Goal: Transaction & Acquisition: Purchase product/service

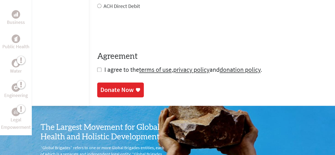
scroll to position [273, 0]
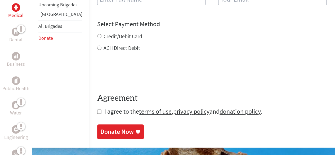
click at [97, 109] on input "checkbox" at bounding box center [99, 111] width 4 height 4
checkbox input "true"
click at [97, 46] on input "ACH Direct Debit" at bounding box center [99, 48] width 4 height 4
radio input "true"
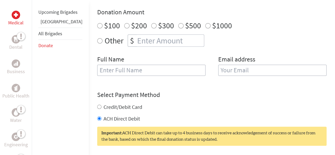
scroll to position [197, 0]
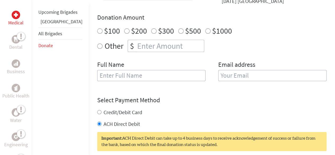
click at [123, 70] on input "text" at bounding box center [151, 75] width 108 height 11
type input "[PERSON_NAME]"
click at [221, 70] on input "email" at bounding box center [272, 75] width 108 height 11
type input "[EMAIL_ADDRESS][DOMAIN_NAME]"
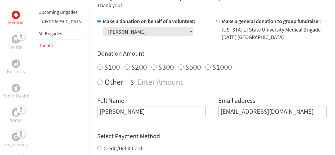
scroll to position [160, 0]
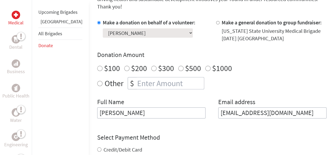
radio input "true"
click at [146, 77] on input "number" at bounding box center [170, 83] width 68 height 12
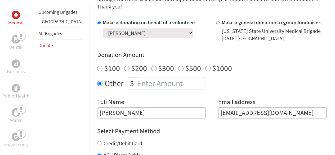
click at [147, 77] on input "number" at bounding box center [170, 83] width 68 height 12
type input "1250"
click at [146, 86] on div "Make a donation on behalf of a volunteer: Select a volunteer... [PERSON_NAME] […" at bounding box center [211, 68] width 229 height 99
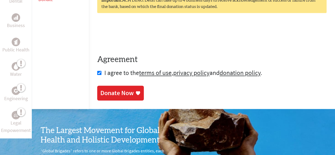
scroll to position [334, 0]
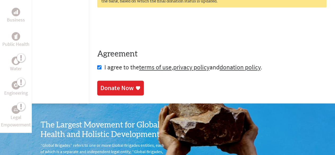
click at [105, 80] on link "Donate Now" at bounding box center [120, 87] width 47 height 15
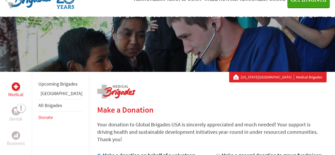
scroll to position [71, 0]
